Goal: Navigation & Orientation: Find specific page/section

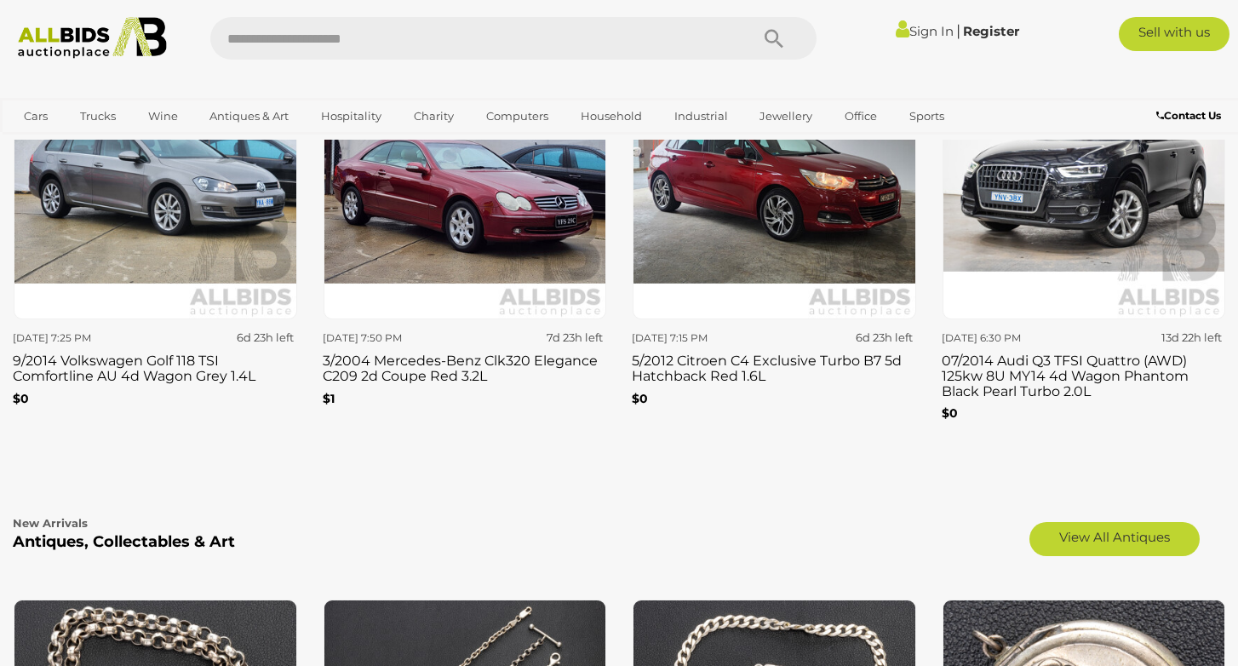
scroll to position [2268, 0]
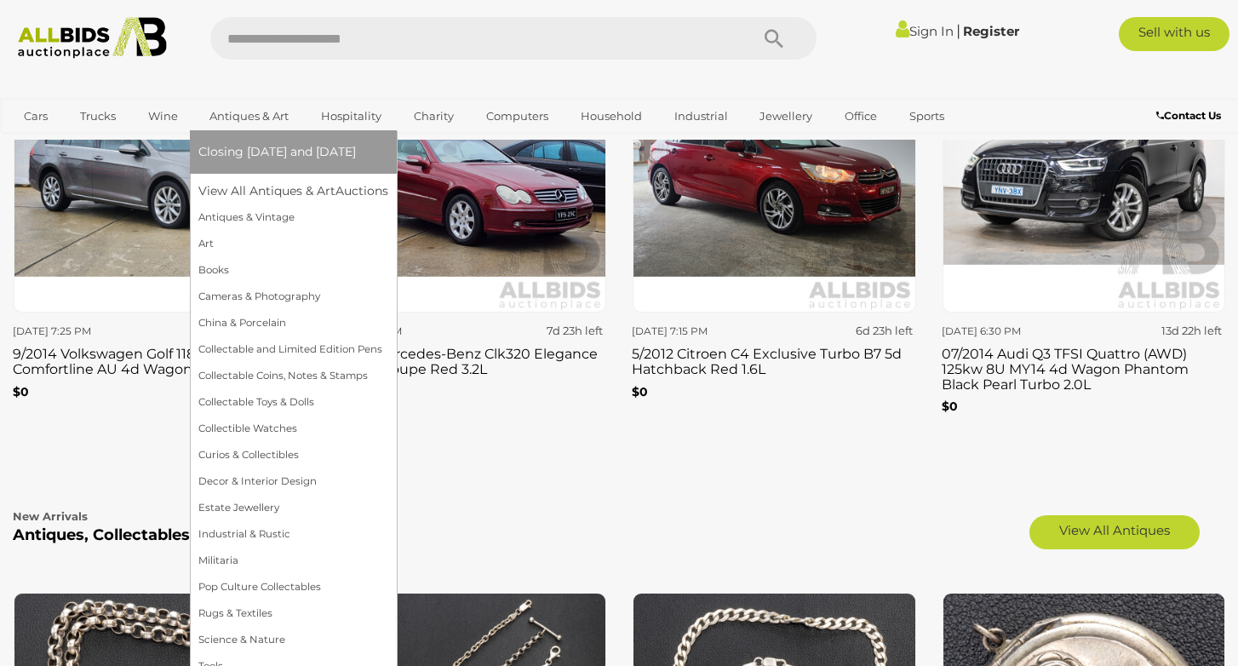
click at [257, 119] on link "Antiques & Art" at bounding box center [248, 116] width 101 height 28
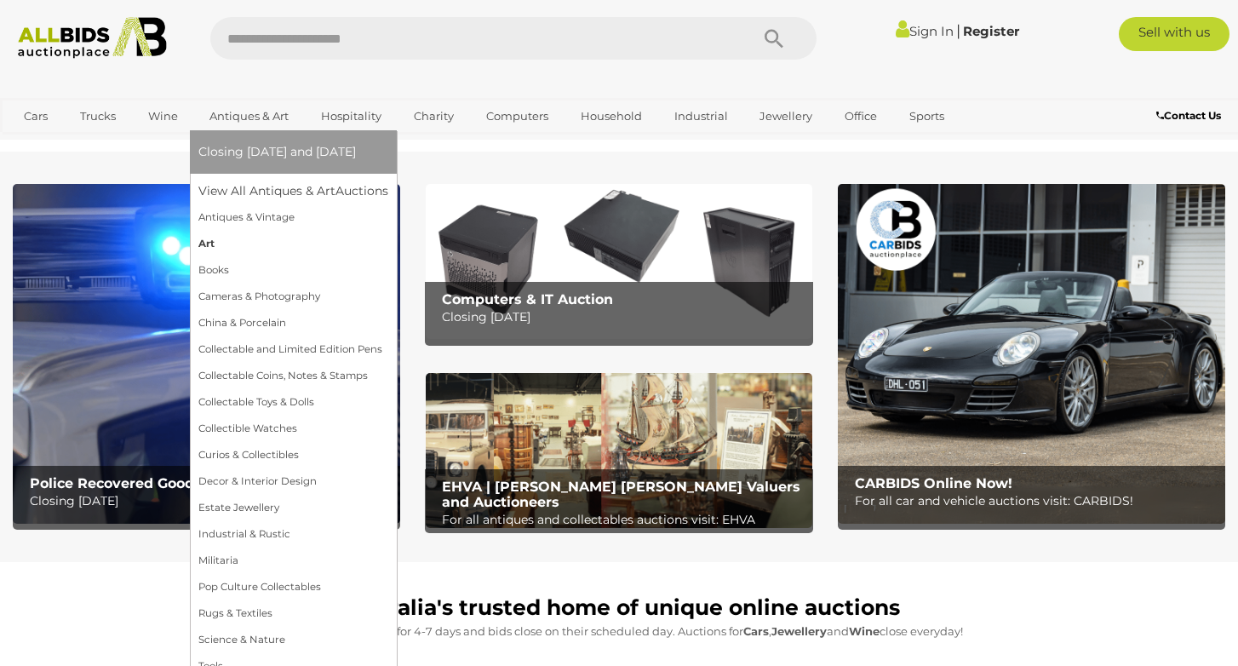
click at [229, 243] on link "Art" at bounding box center [293, 244] width 190 height 26
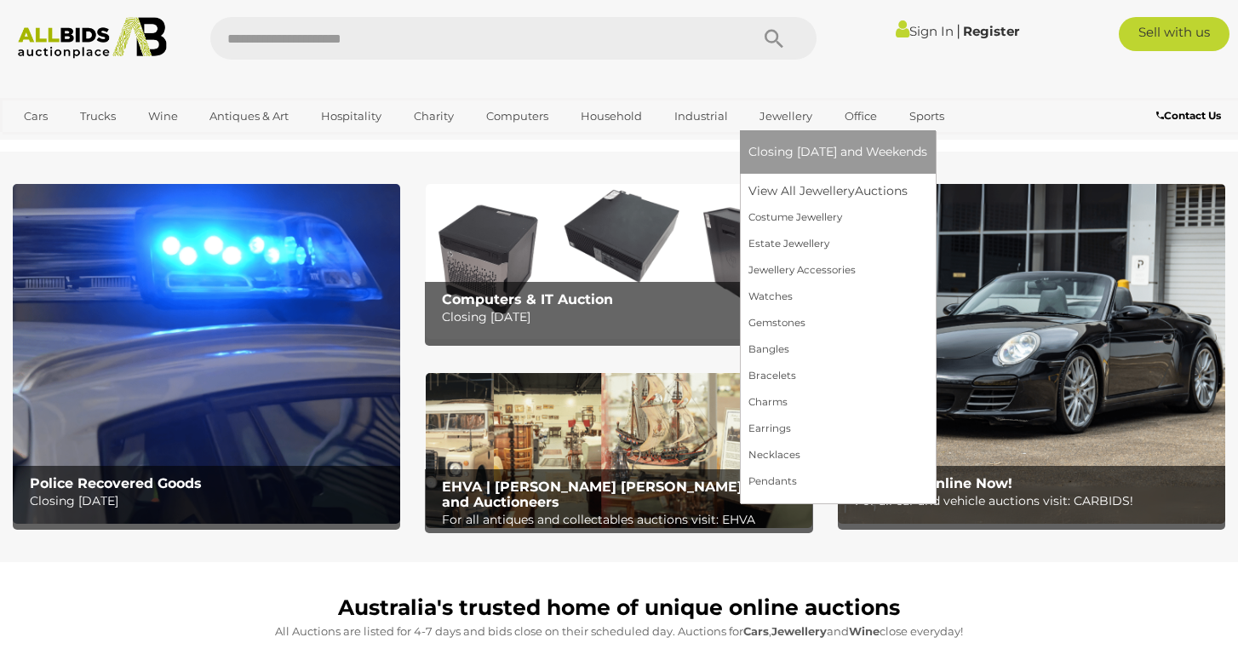
click at [773, 118] on link "Jewellery" at bounding box center [785, 116] width 75 height 28
click at [785, 192] on link "View All Jewellery Auctions" at bounding box center [837, 191] width 179 height 26
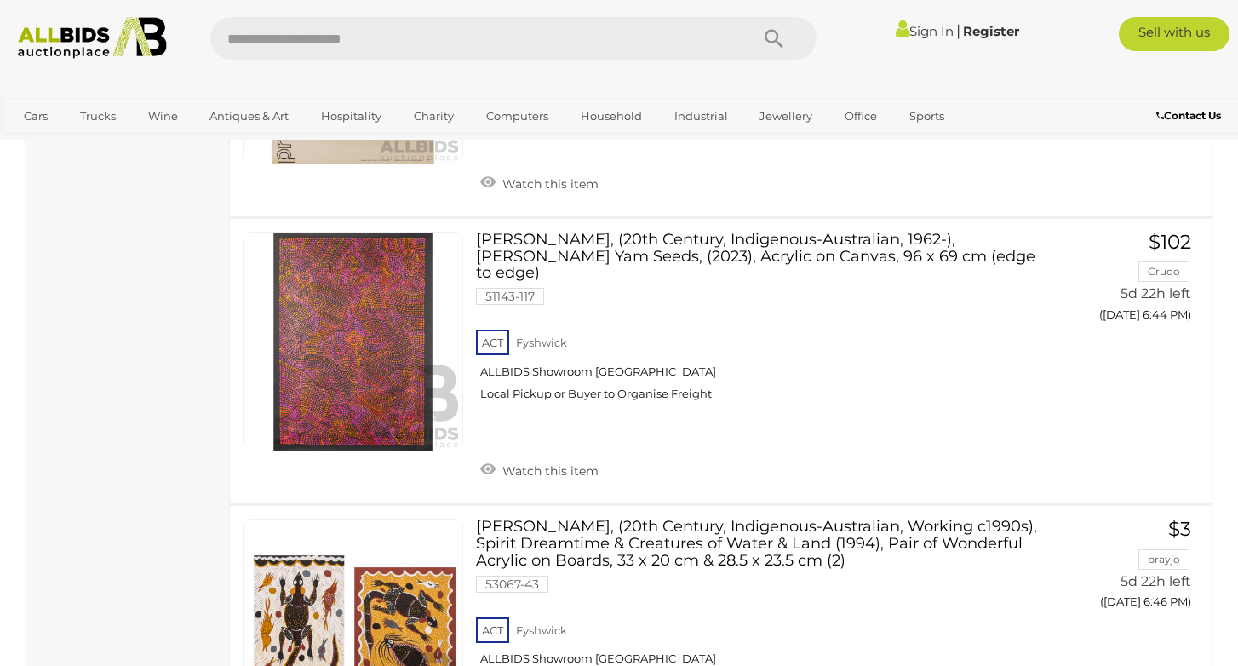
scroll to position [9296, 0]
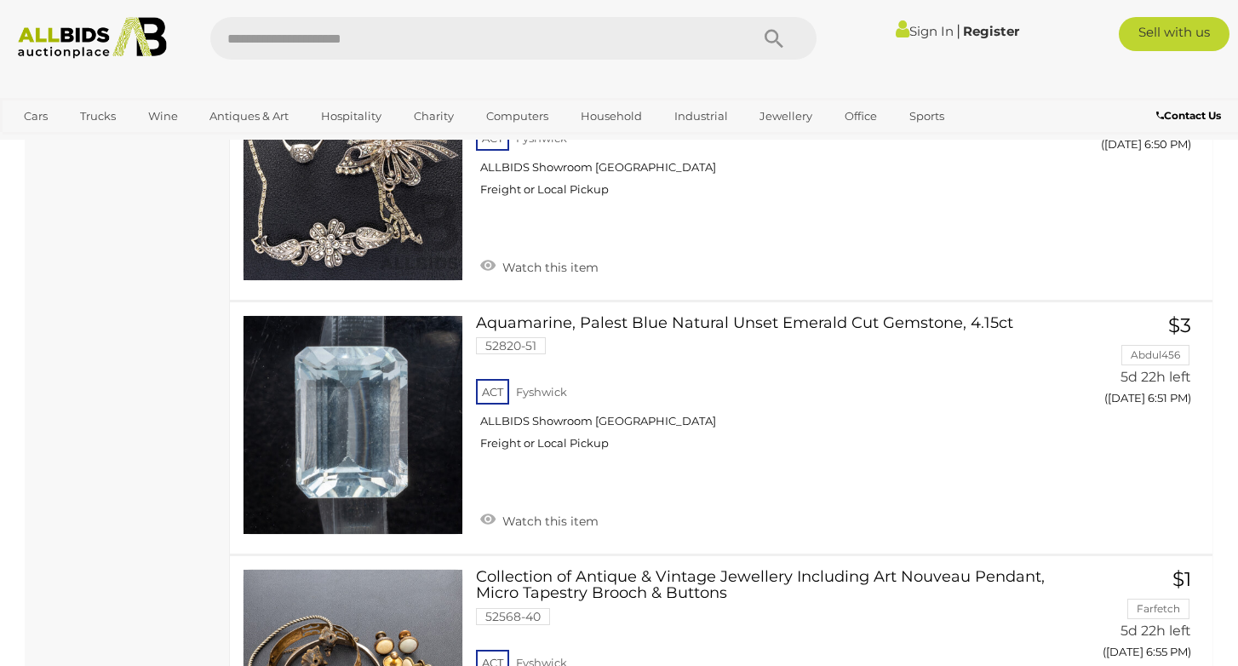
scroll to position [4672, 0]
